Goal: Transaction & Acquisition: Purchase product/service

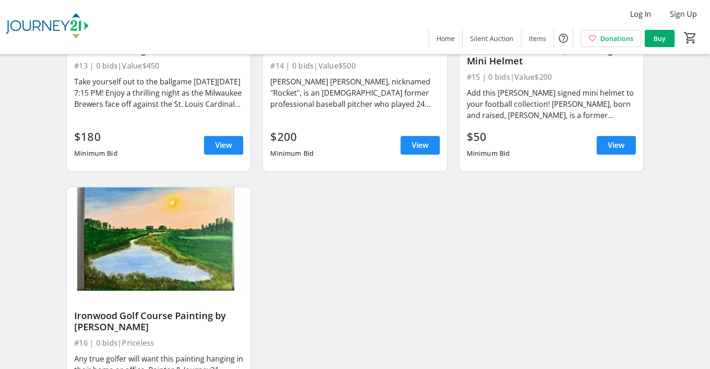
scroll to position [1345, 0]
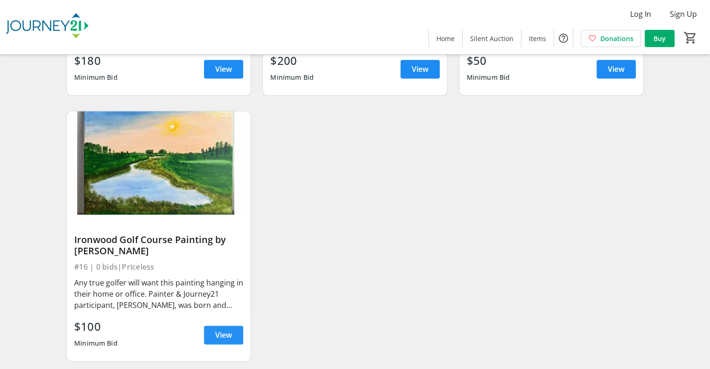
click at [222, 329] on span "View" at bounding box center [223, 334] width 17 height 11
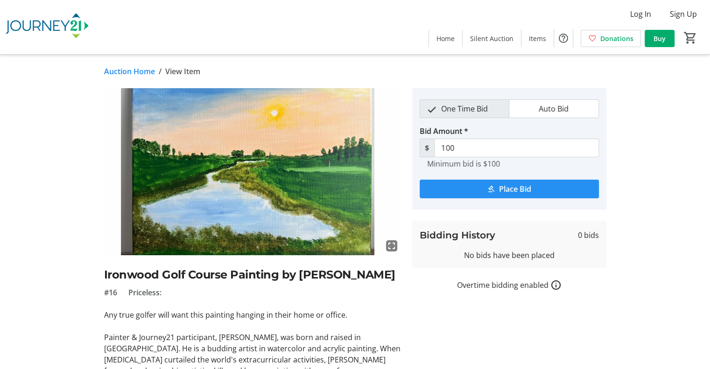
click at [515, 192] on span "Place Bid" at bounding box center [515, 188] width 32 height 11
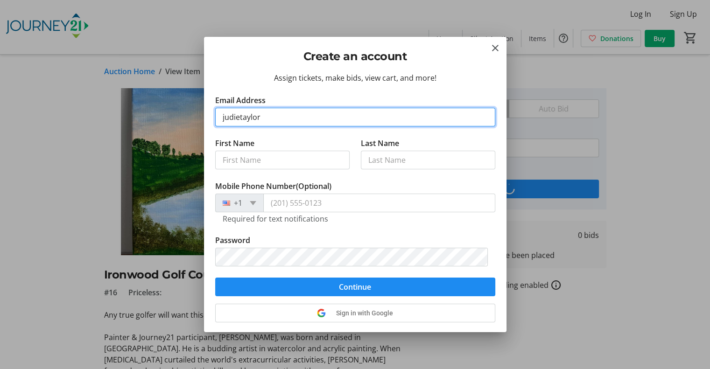
type input "[EMAIL_ADDRESS][DOMAIN_NAME]"
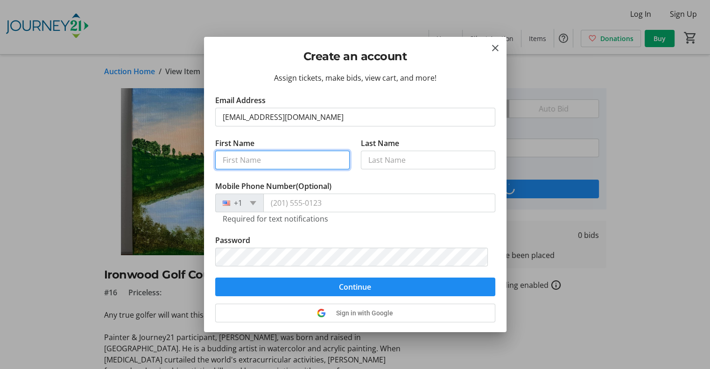
click at [299, 153] on input "First Name" at bounding box center [282, 160] width 134 height 19
type input "[PERSON_NAME]"
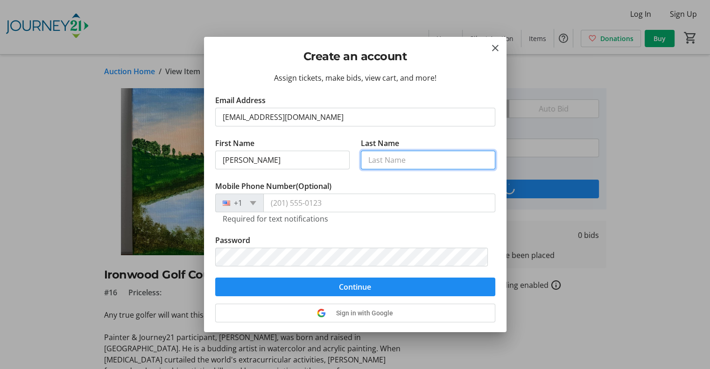
type input "[PERSON_NAME]"
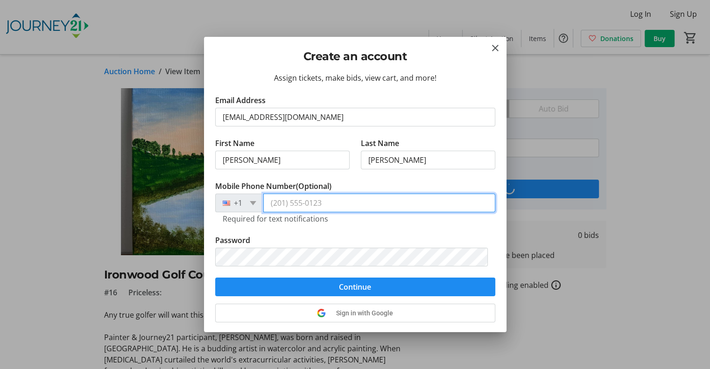
type input "[PHONE_NUMBER]"
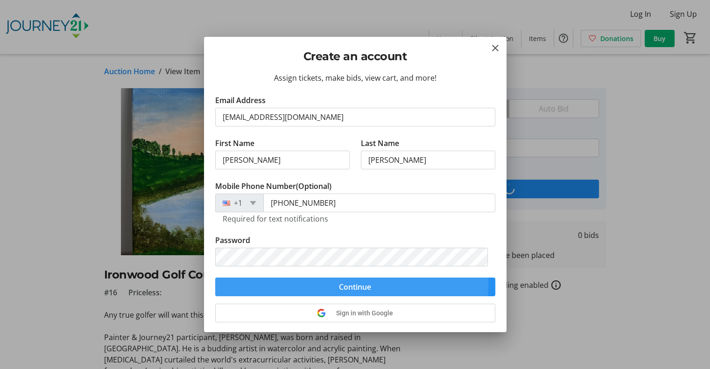
click at [348, 284] on span "Continue" at bounding box center [355, 286] width 32 height 11
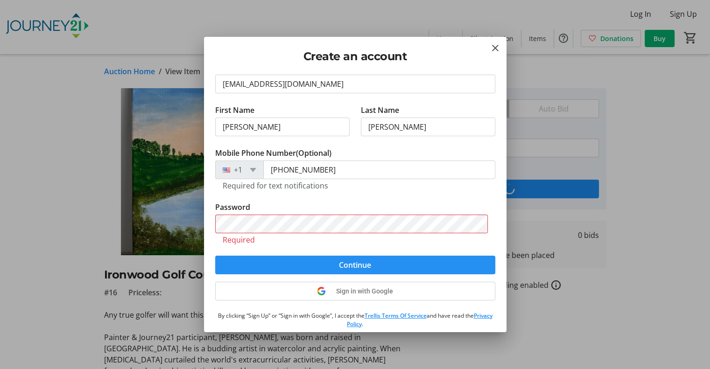
scroll to position [47, 0]
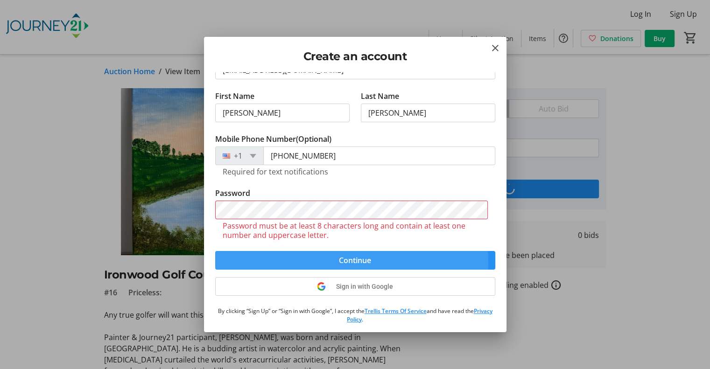
click at [349, 262] on span "Continue" at bounding box center [355, 260] width 32 height 11
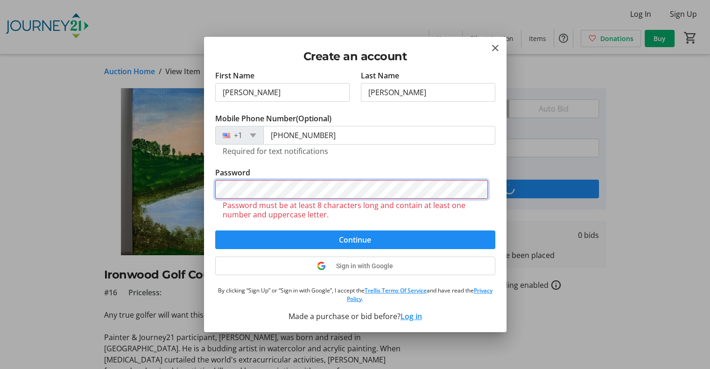
click at [196, 188] on div "Create an account Assign tickets, make bids, view cart, and more! Email Address…" at bounding box center [355, 184] width 710 height 369
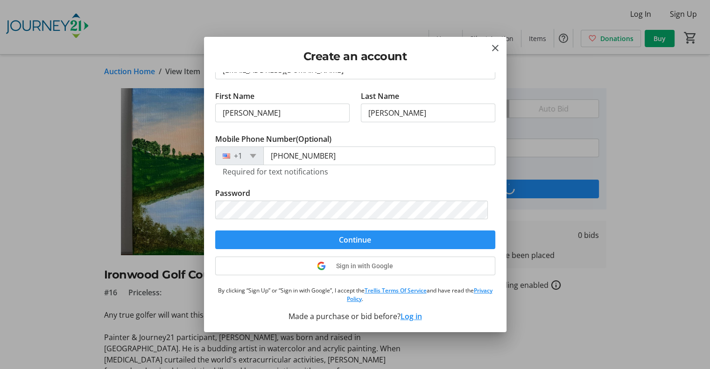
click at [237, 237] on span "submit" at bounding box center [355, 240] width 280 height 22
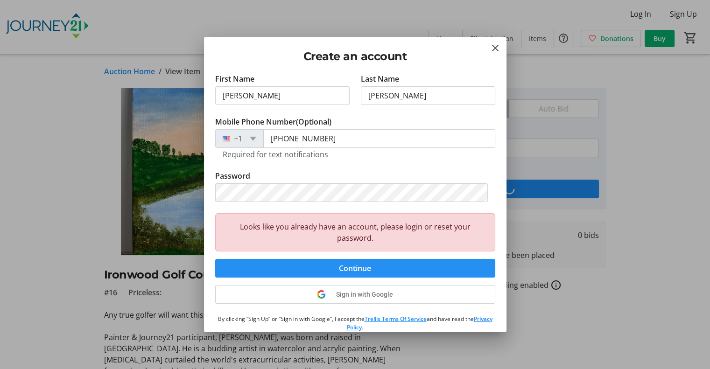
scroll to position [63, 0]
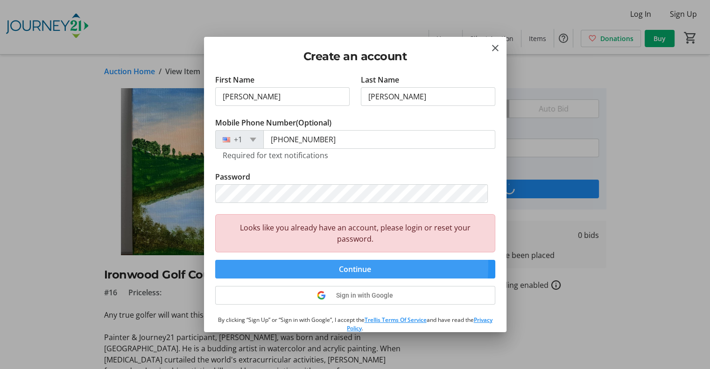
click at [291, 264] on span "submit" at bounding box center [355, 269] width 280 height 22
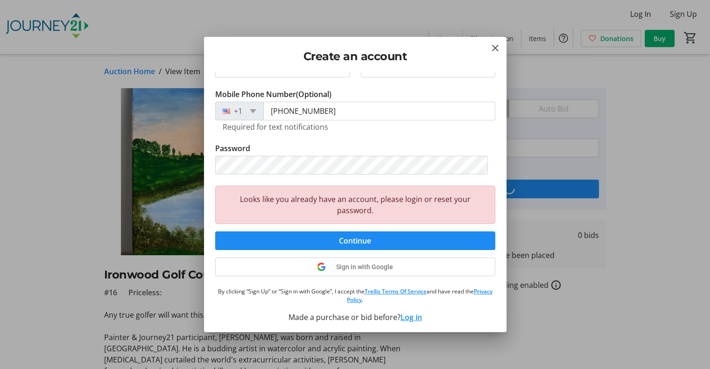
scroll to position [79, 0]
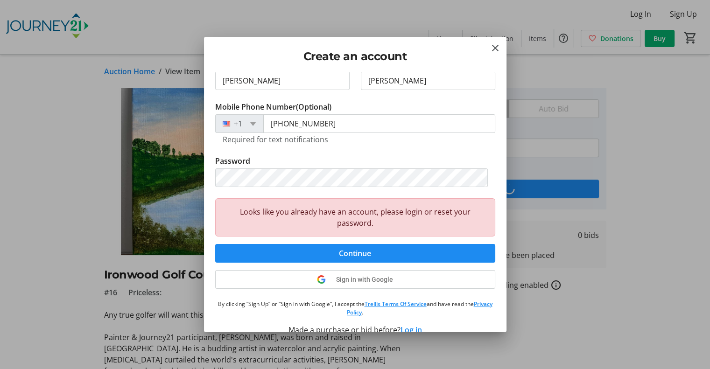
click at [406, 328] on button "Log in" at bounding box center [410, 329] width 21 height 11
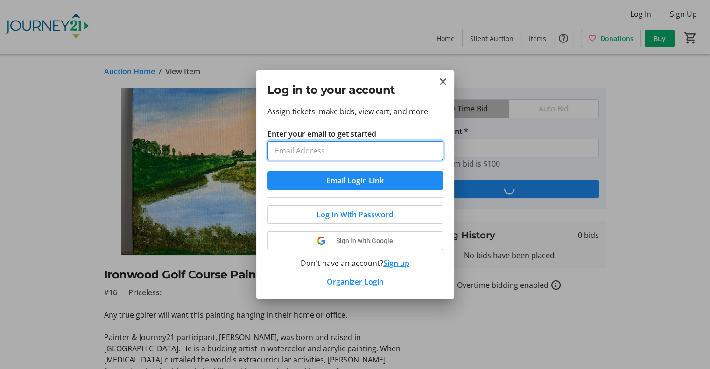
click at [332, 147] on input "Enter your email to get started" at bounding box center [354, 150] width 175 height 19
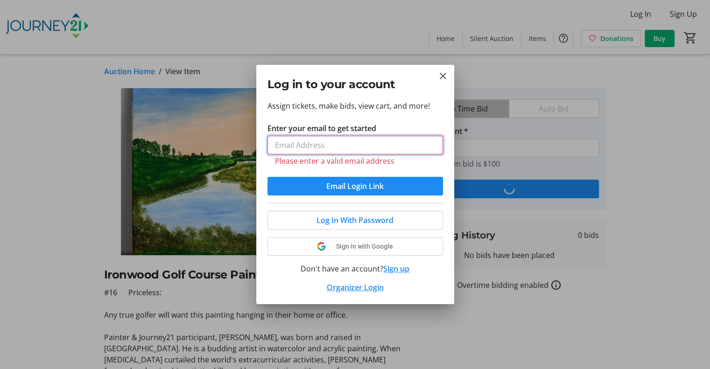
type input "[EMAIL_ADDRESS][DOMAIN_NAME]"
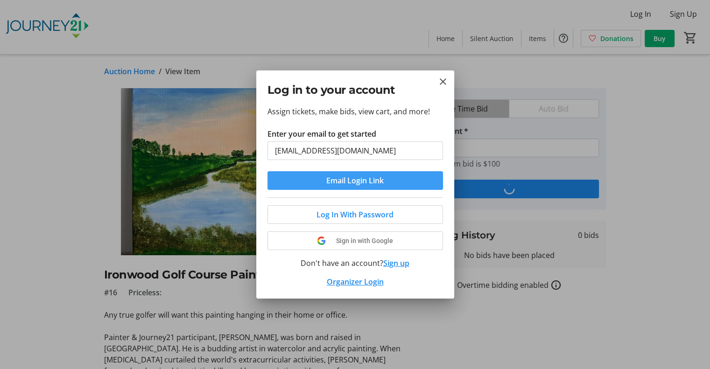
click at [362, 179] on span "Email Login Link" at bounding box center [354, 180] width 57 height 11
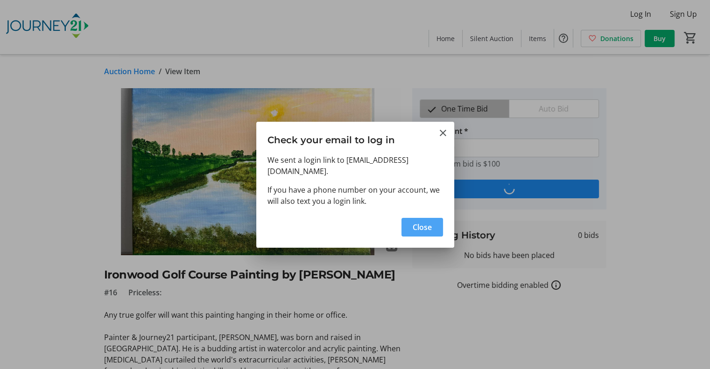
click at [417, 222] on span "Close" at bounding box center [421, 227] width 19 height 11
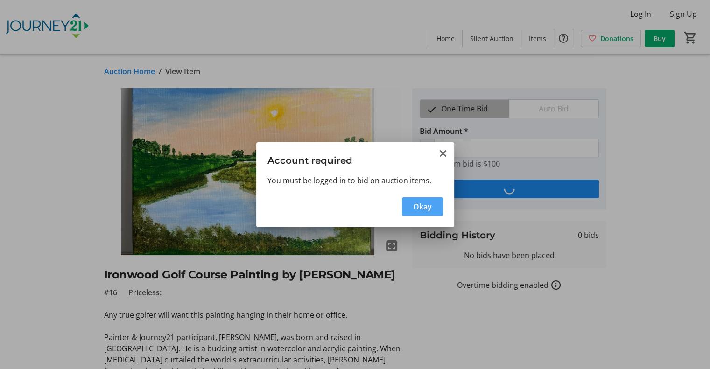
click at [425, 207] on span "Okay" at bounding box center [422, 206] width 19 height 11
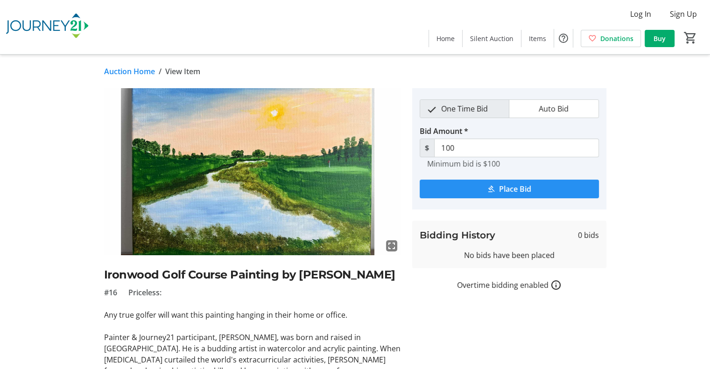
click at [493, 192] on mat-icon "submit" at bounding box center [491, 189] width 8 height 8
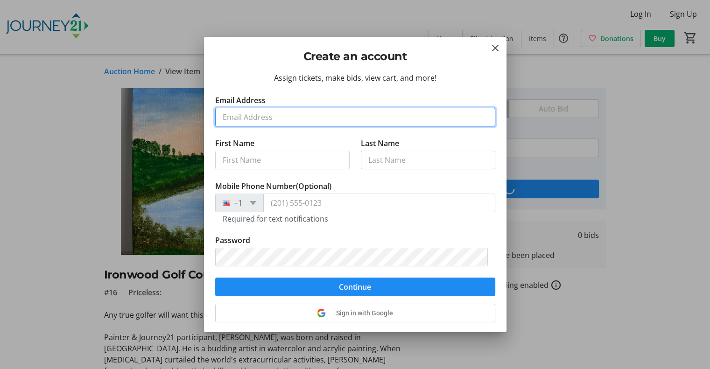
scroll to position [47, 0]
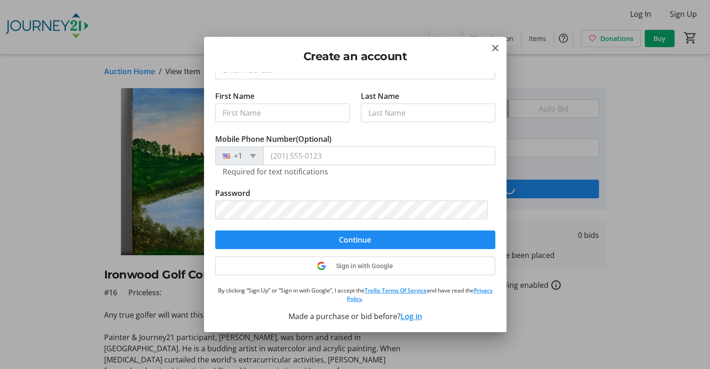
click at [408, 315] on div "Assign tickets, make bids, view cart, and more! Email Address First Name Last N…" at bounding box center [355, 202] width 302 height 260
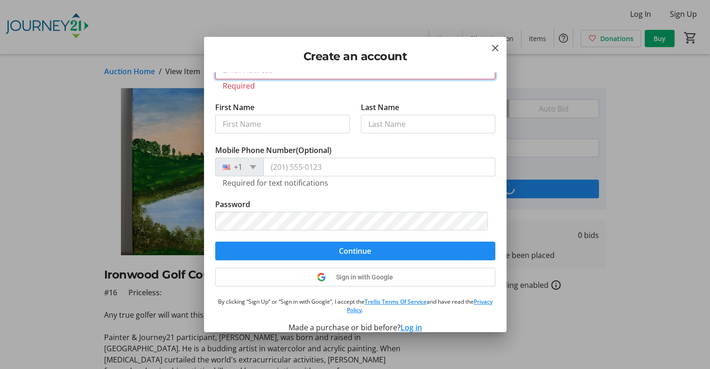
click at [347, 78] on input "Email Address" at bounding box center [355, 70] width 280 height 19
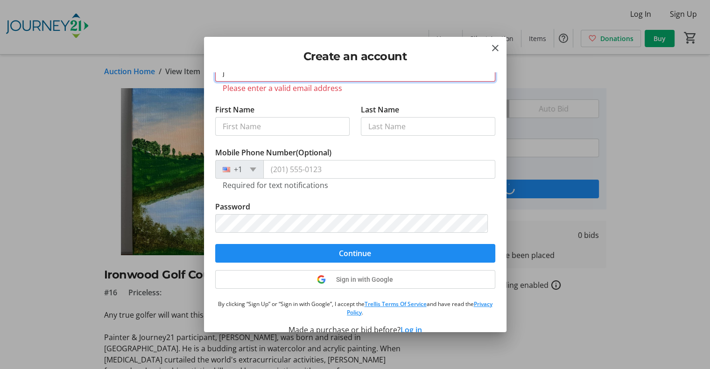
scroll to position [39, 0]
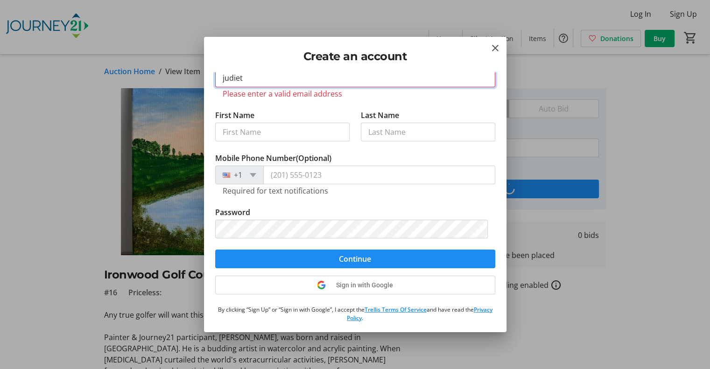
type input "[EMAIL_ADDRESS][DOMAIN_NAME]"
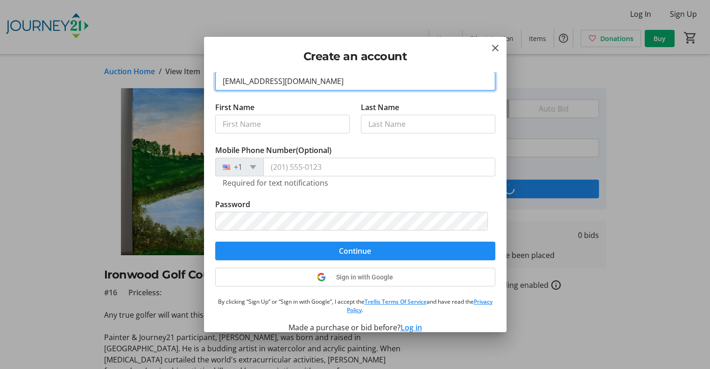
scroll to position [47, 0]
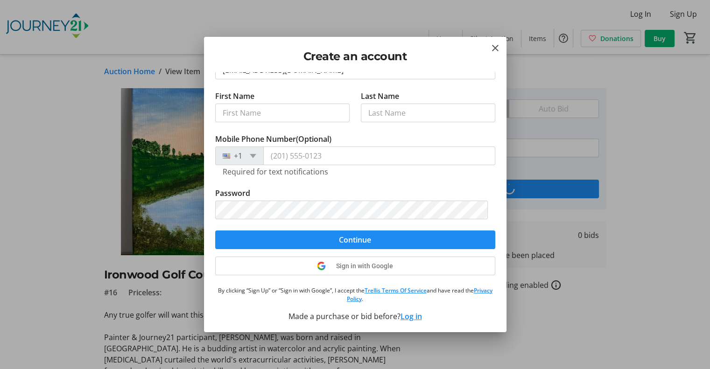
click at [412, 316] on button "Log in" at bounding box center [410, 316] width 21 height 11
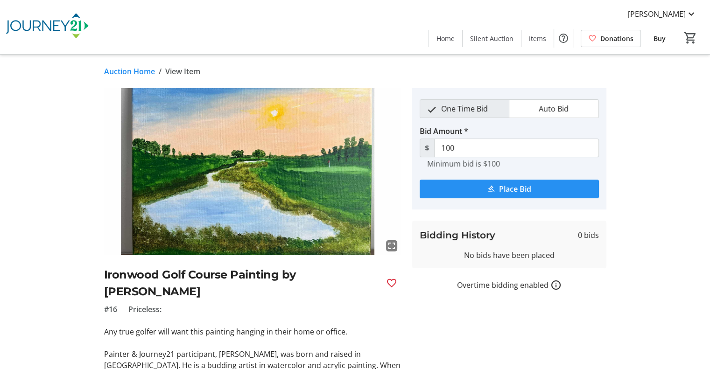
click at [531, 184] on span "submit" at bounding box center [508, 189] width 179 height 22
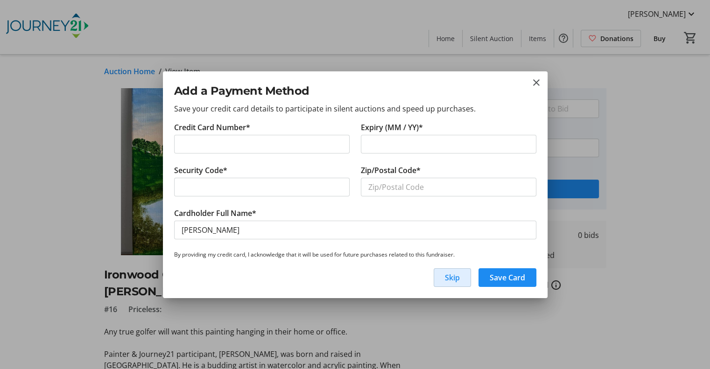
click at [453, 274] on span "Skip" at bounding box center [452, 277] width 15 height 11
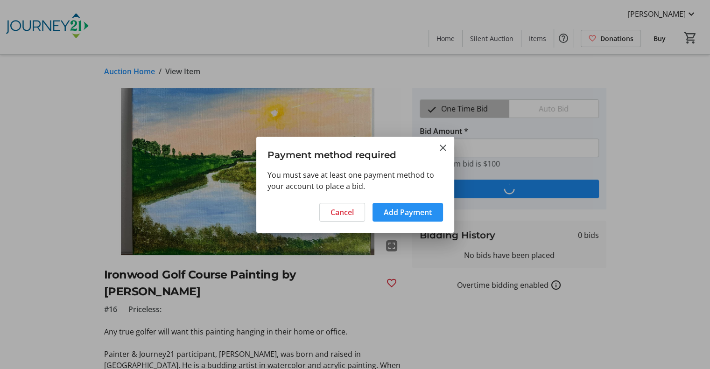
click at [386, 209] on span "Add Payment" at bounding box center [408, 212] width 48 height 11
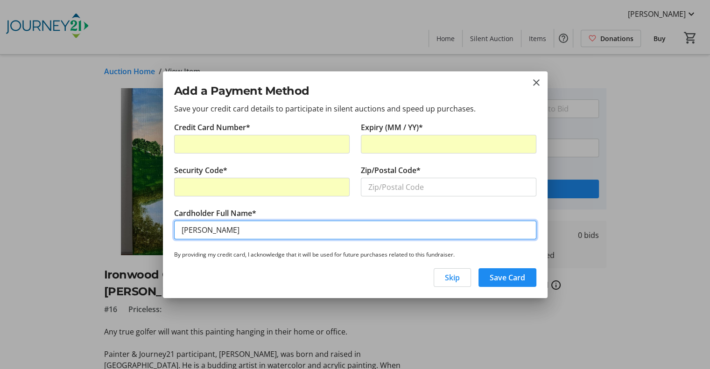
drag, startPoint x: 248, startPoint y: 230, endPoint x: 135, endPoint y: 233, distance: 113.4
click at [135, 233] on div "Add a Payment Method Save your credit card details to participate in silent auc…" at bounding box center [355, 184] width 710 height 369
type input "Judie Taylor"
